Goal: Use online tool/utility: Utilize a website feature to perform a specific function

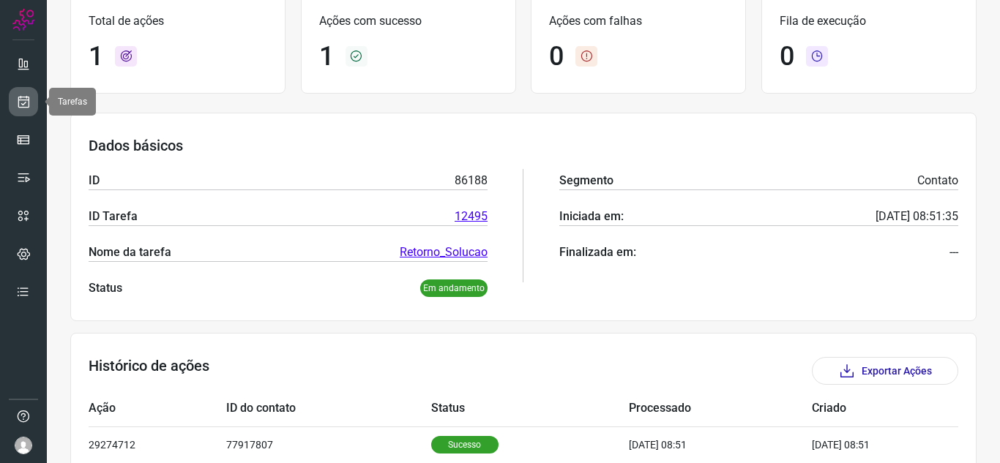
click at [18, 111] on link at bounding box center [23, 101] width 29 height 29
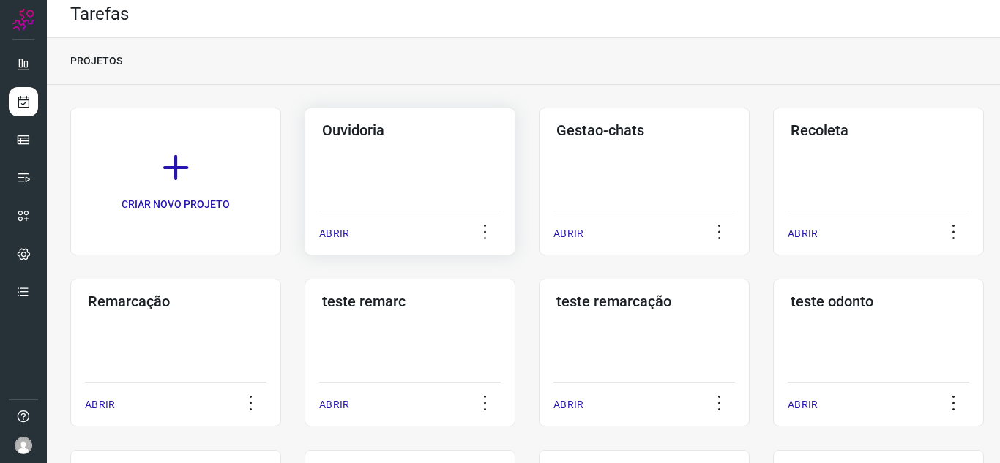
click at [321, 228] on p "ABRIR" at bounding box center [334, 233] width 30 height 15
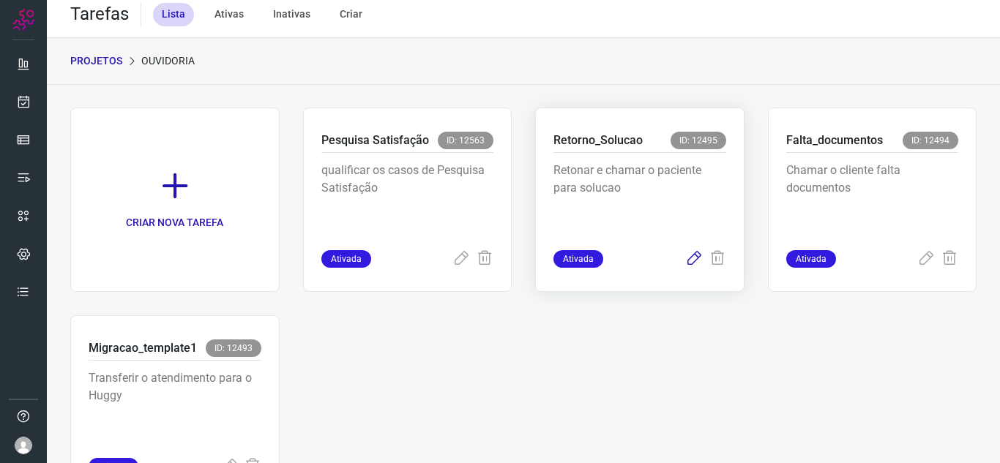
click at [688, 260] on icon at bounding box center [694, 259] width 18 height 18
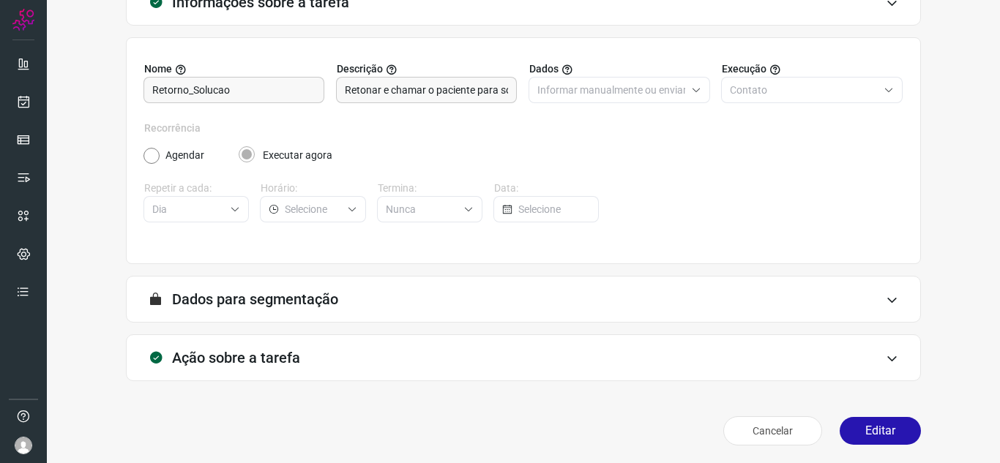
scroll to position [108, 0]
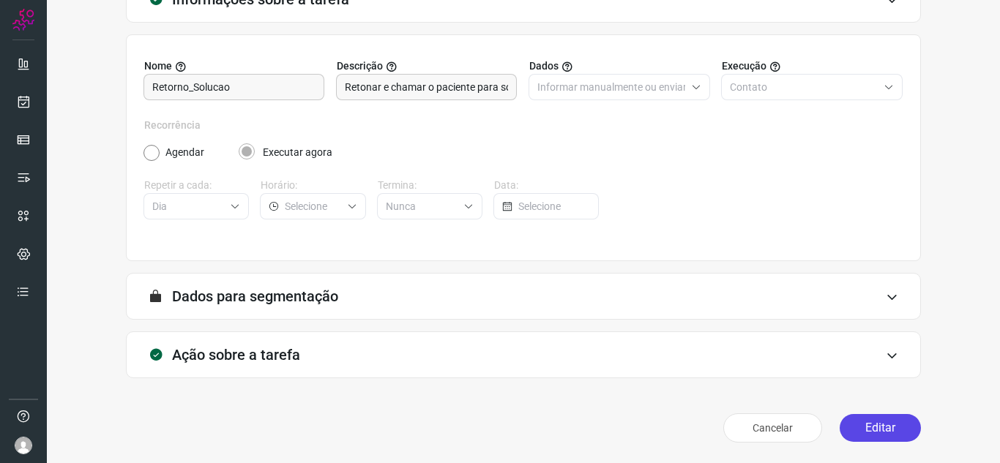
click at [863, 428] on button "Editar" at bounding box center [880, 428] width 81 height 28
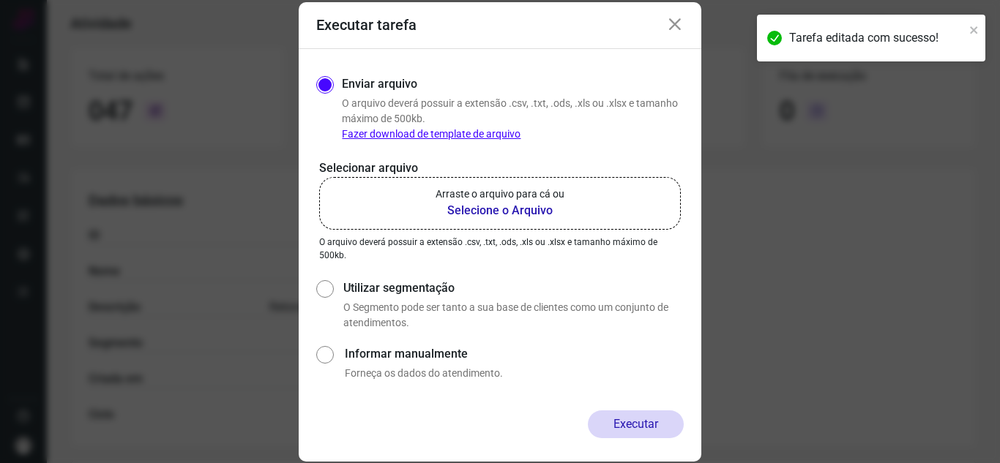
click at [344, 198] on label "Arraste o arquivo para cá ou Selecione o Arquivo" at bounding box center [500, 203] width 362 height 53
click at [0, 0] on input "Arraste o arquivo para cá ou Selecione o Arquivo" at bounding box center [0, 0] width 0 height 0
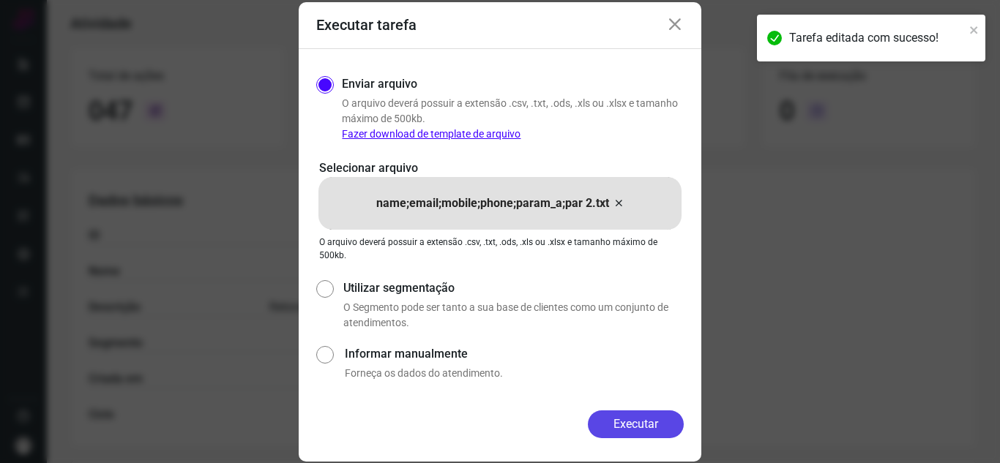
click at [660, 424] on button "Executar" at bounding box center [636, 425] width 96 height 28
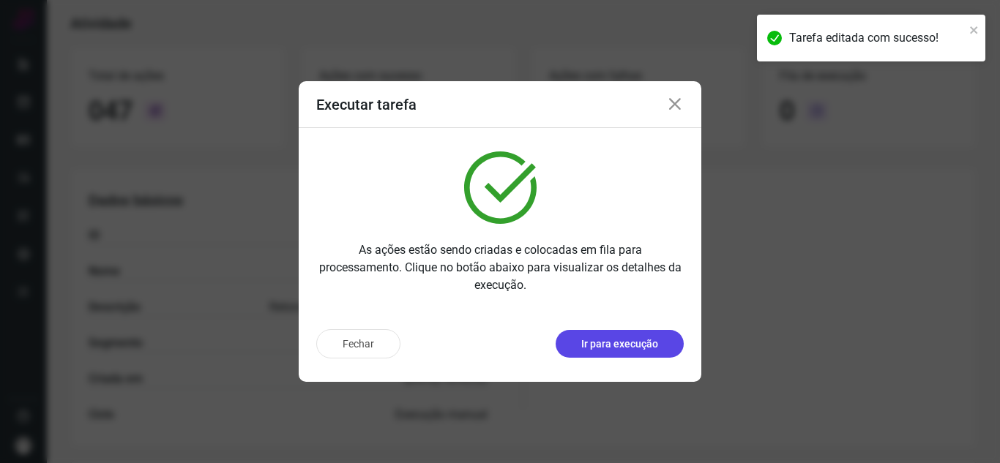
click at [644, 339] on p "Ir para execução" at bounding box center [619, 344] width 77 height 15
